Goal: Task Accomplishment & Management: Manage account settings

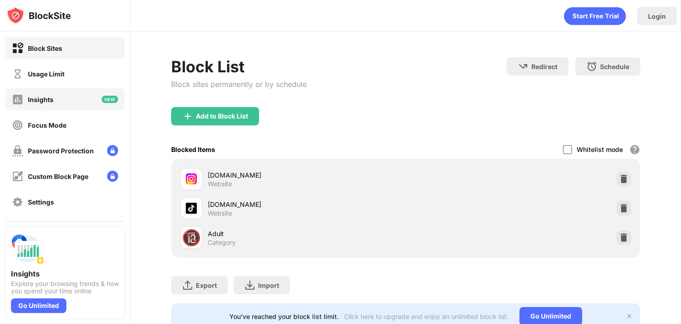
click at [59, 97] on div "Insights" at bounding box center [64, 99] width 119 height 22
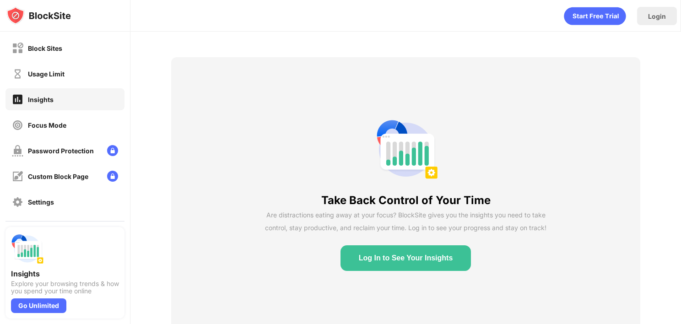
click at [415, 263] on button "Log In to See Your Insights" at bounding box center [405, 258] width 131 height 26
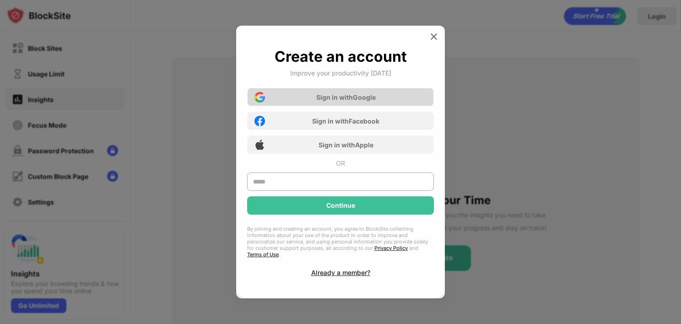
click at [347, 106] on div "Sign in with Google" at bounding box center [340, 97] width 187 height 18
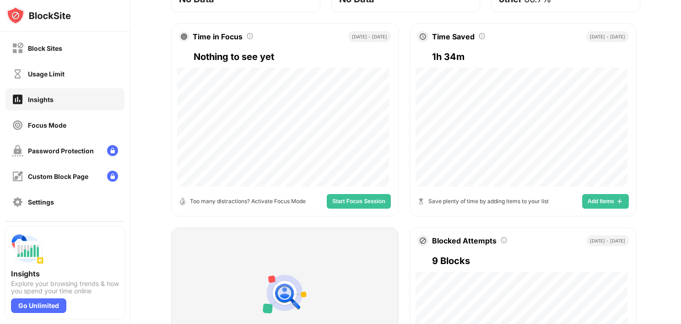
scroll to position [137, 0]
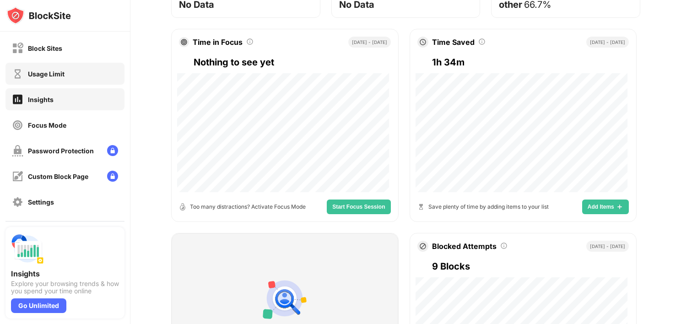
click at [46, 73] on div "Usage Limit" at bounding box center [46, 74] width 37 height 8
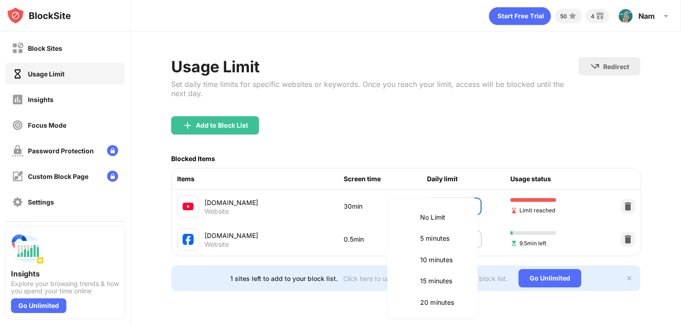
click at [462, 204] on body "Block Sites Usage Limit Insights Focus Mode Password Protection Custom Block Pa…" at bounding box center [340, 162] width 681 height 324
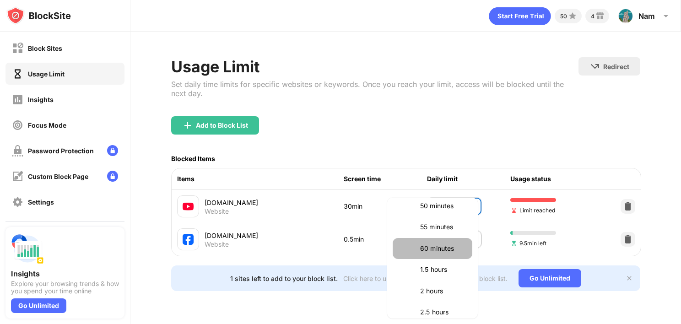
click at [439, 244] on p "60 minutes" at bounding box center [443, 248] width 47 height 10
type input "**"
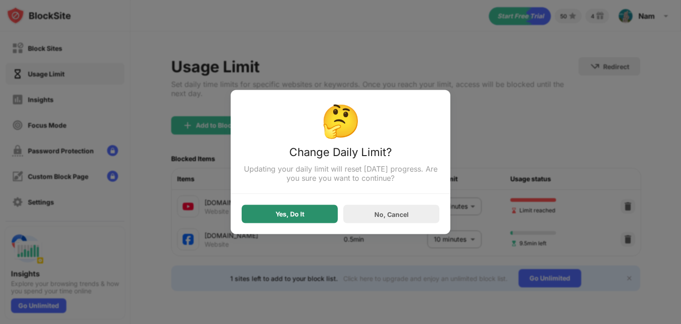
click at [304, 215] on div "Yes, Do It" at bounding box center [290, 214] width 96 height 18
